Goal: Task Accomplishment & Management: Manage account settings

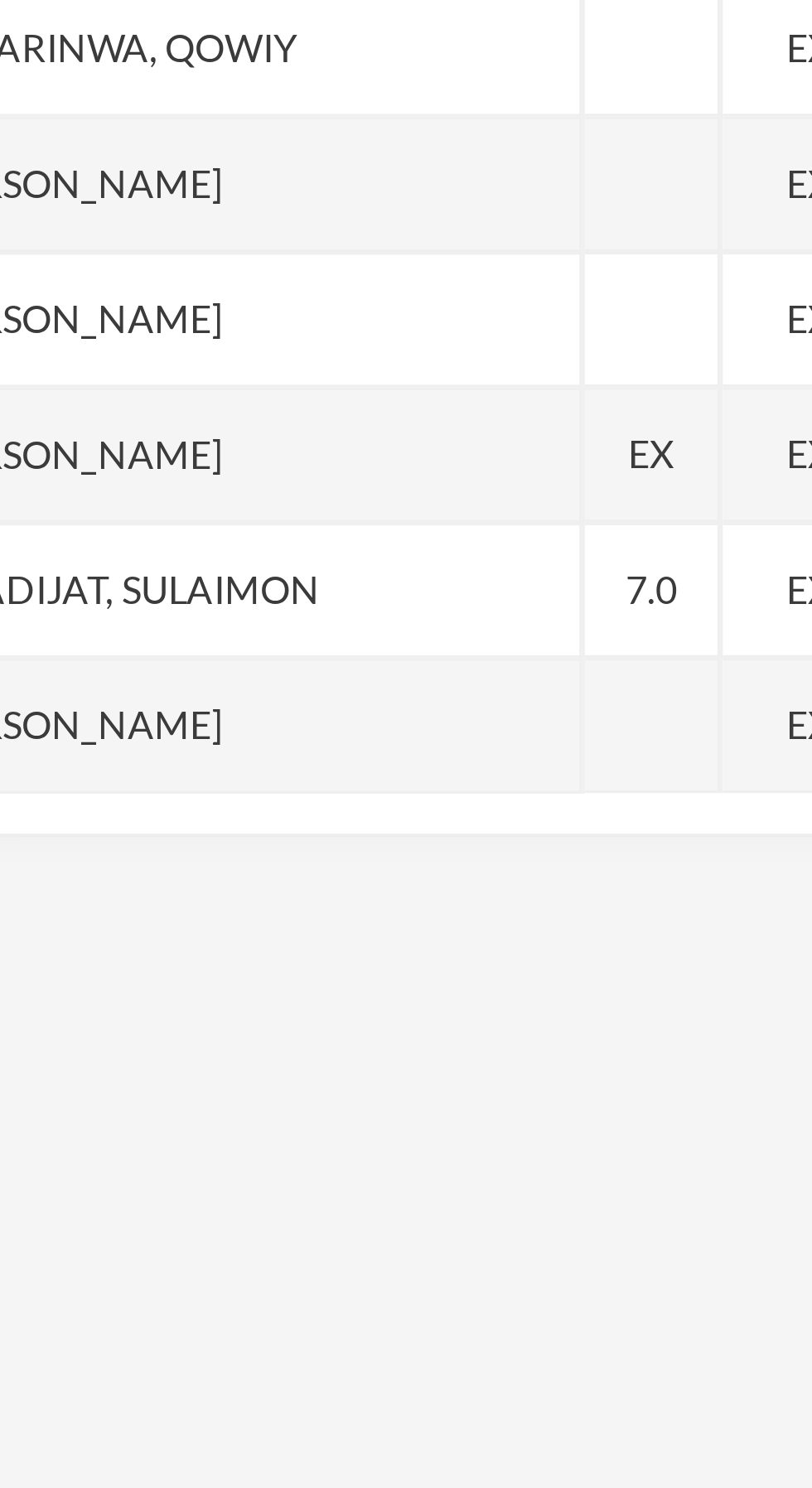
scroll to position [208, 0]
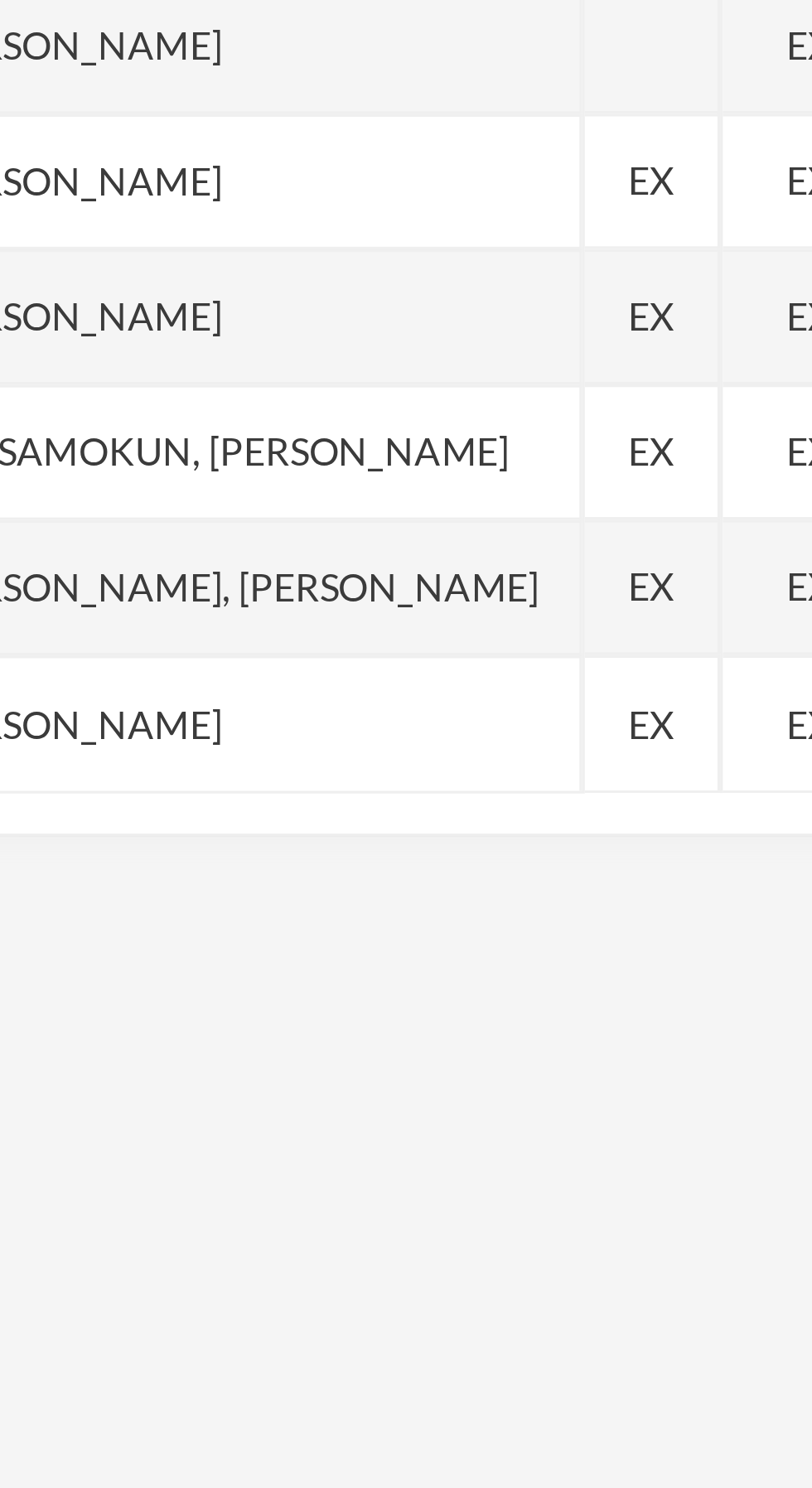
click at [271, 579] on div "EX" at bounding box center [258, 575] width 42 height 42
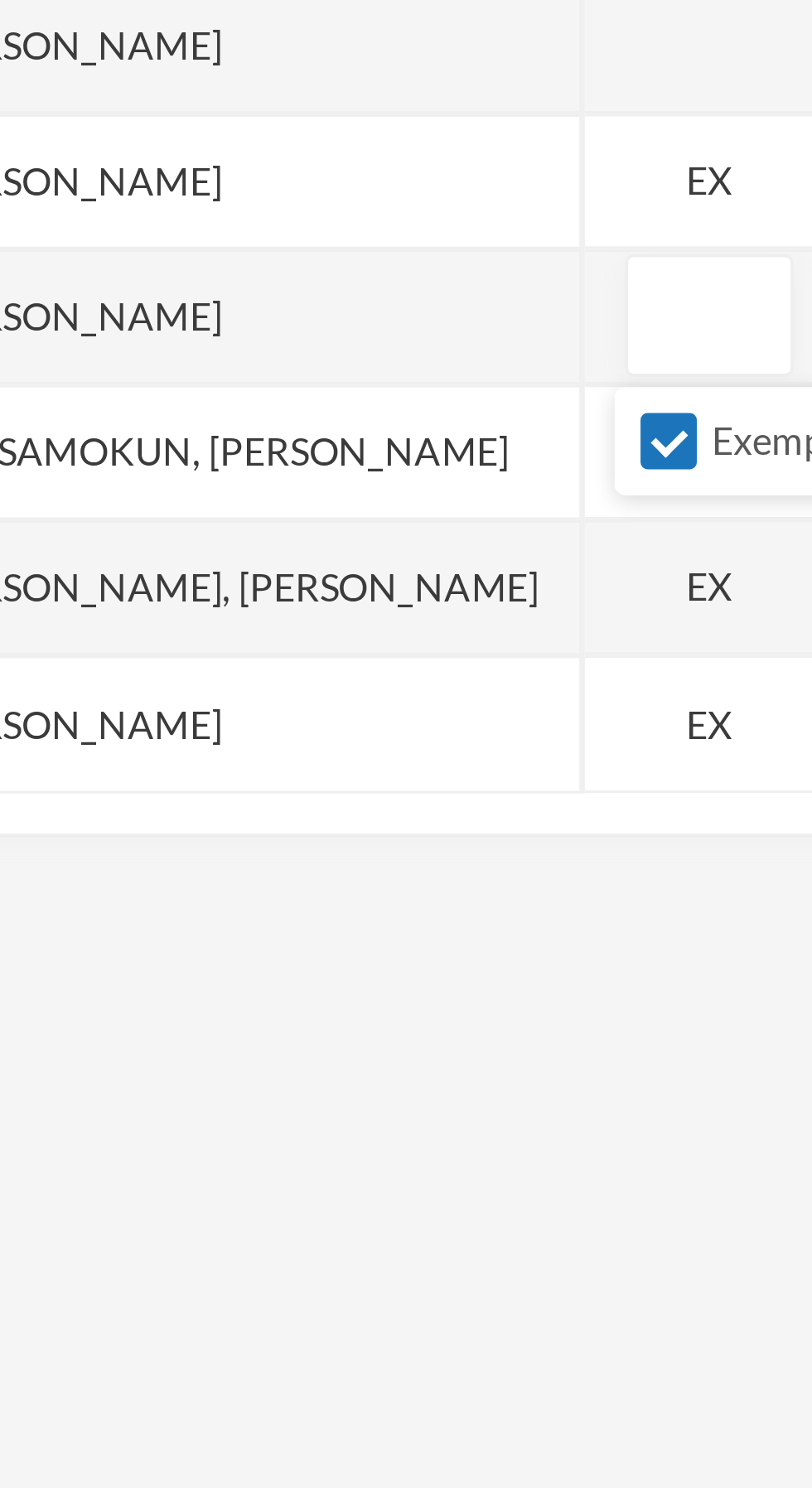
click at [261, 610] on input "Exempt" at bounding box center [264, 613] width 18 height 18
checkbox input "false"
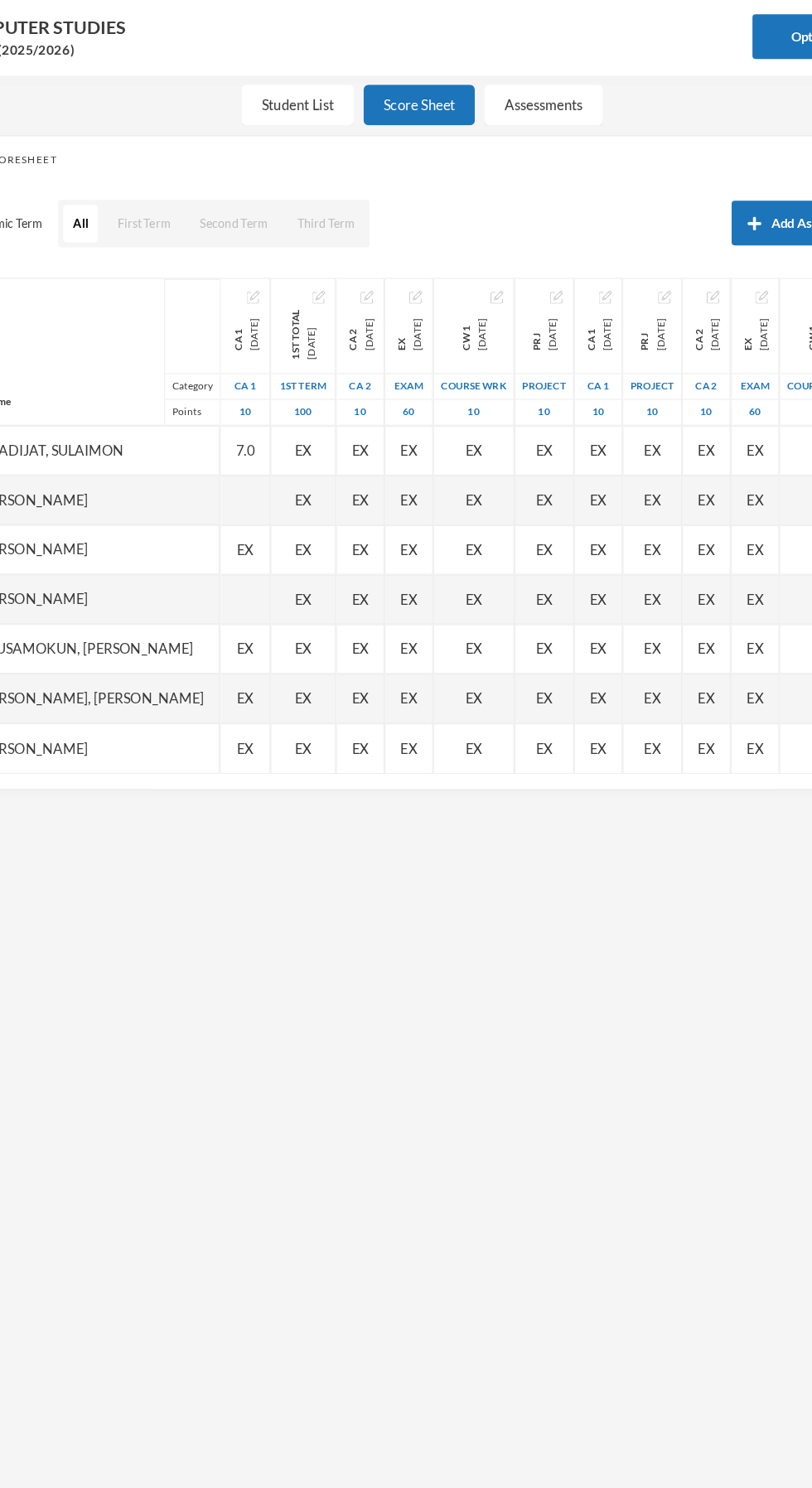
scroll to position [194, 0]
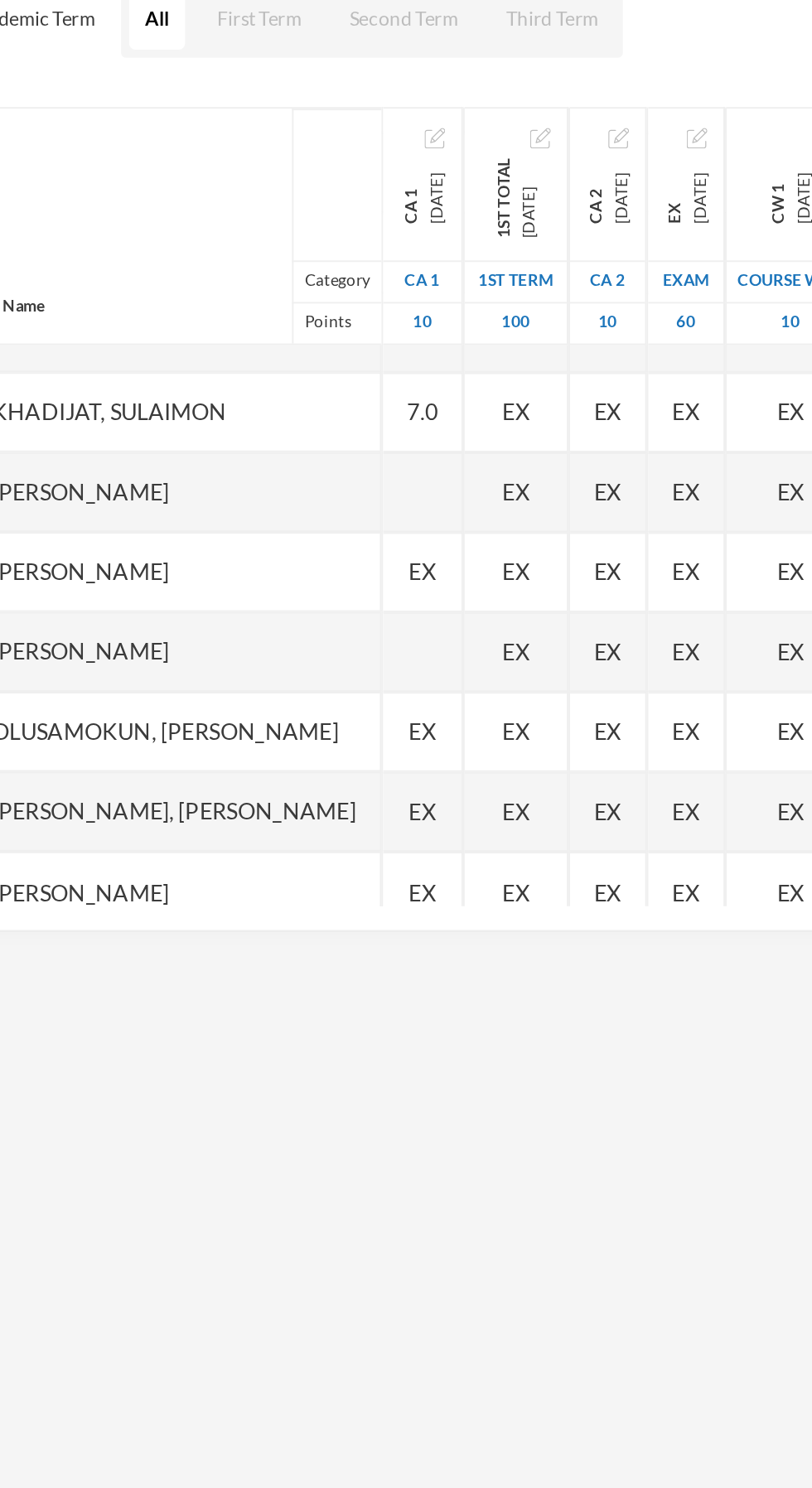
click at [276, 629] on div "EX" at bounding box center [258, 630] width 42 height 42
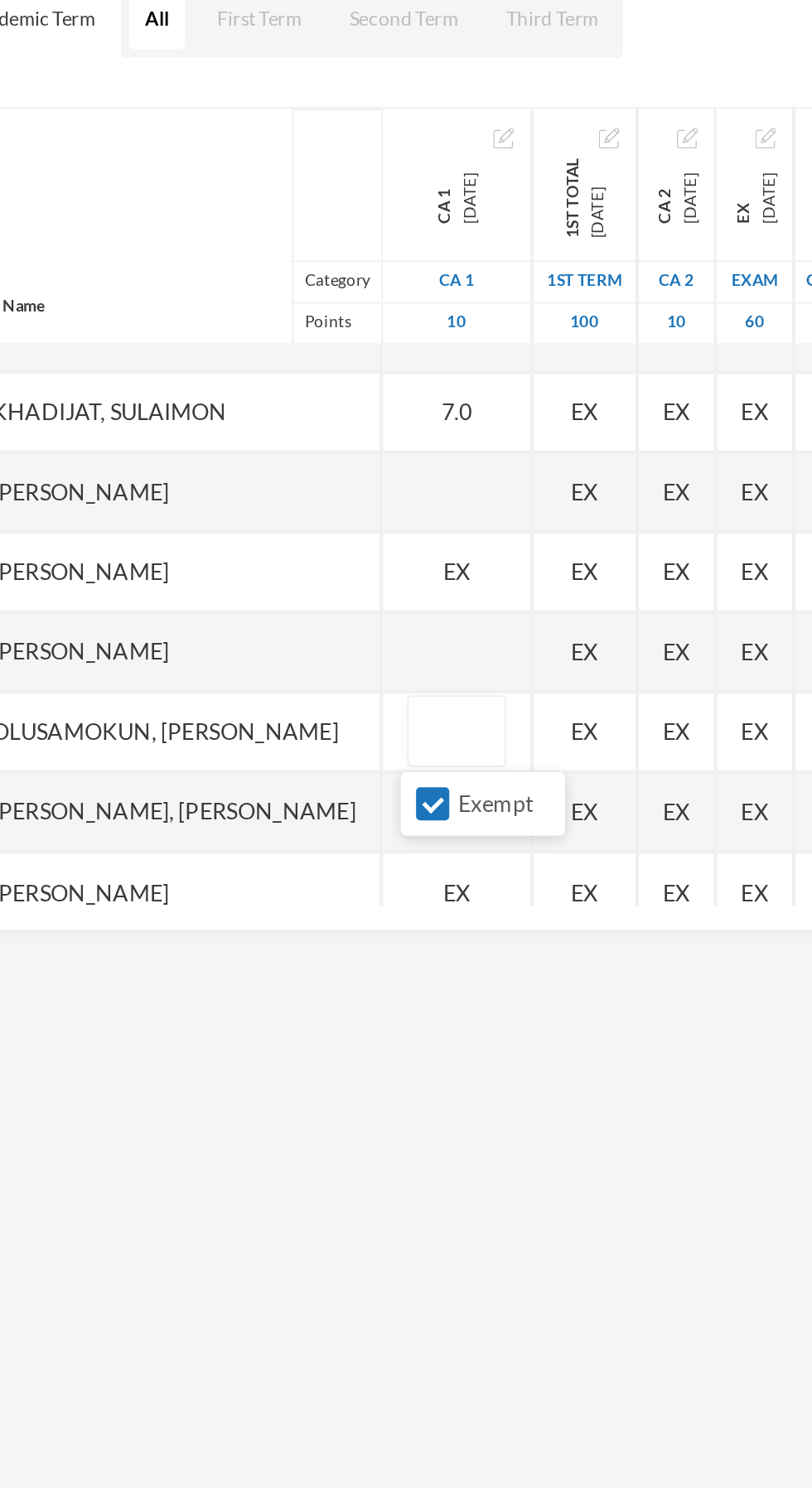
scroll to position [208, 0]
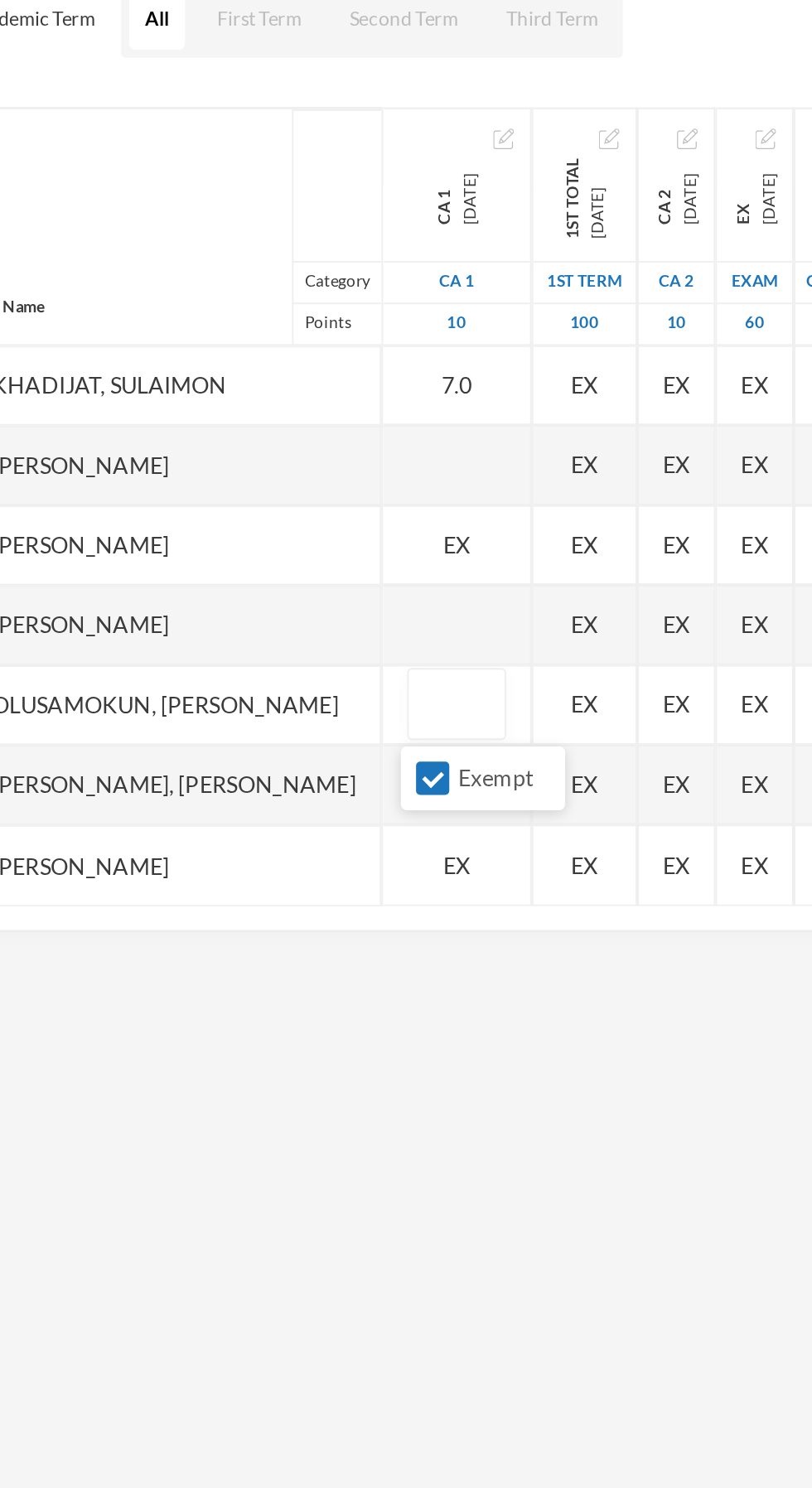
click at [268, 654] on input "Exempt" at bounding box center [264, 654] width 18 height 18
checkbox input "false"
